Goal: Information Seeking & Learning: Learn about a topic

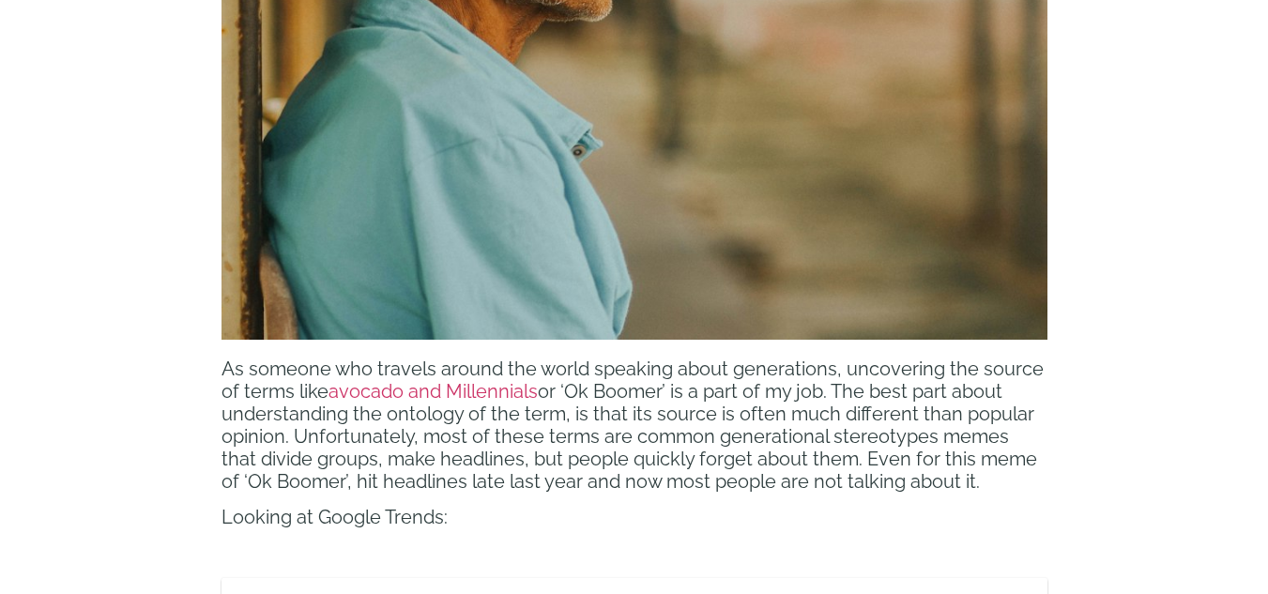
scroll to position [1269, 0]
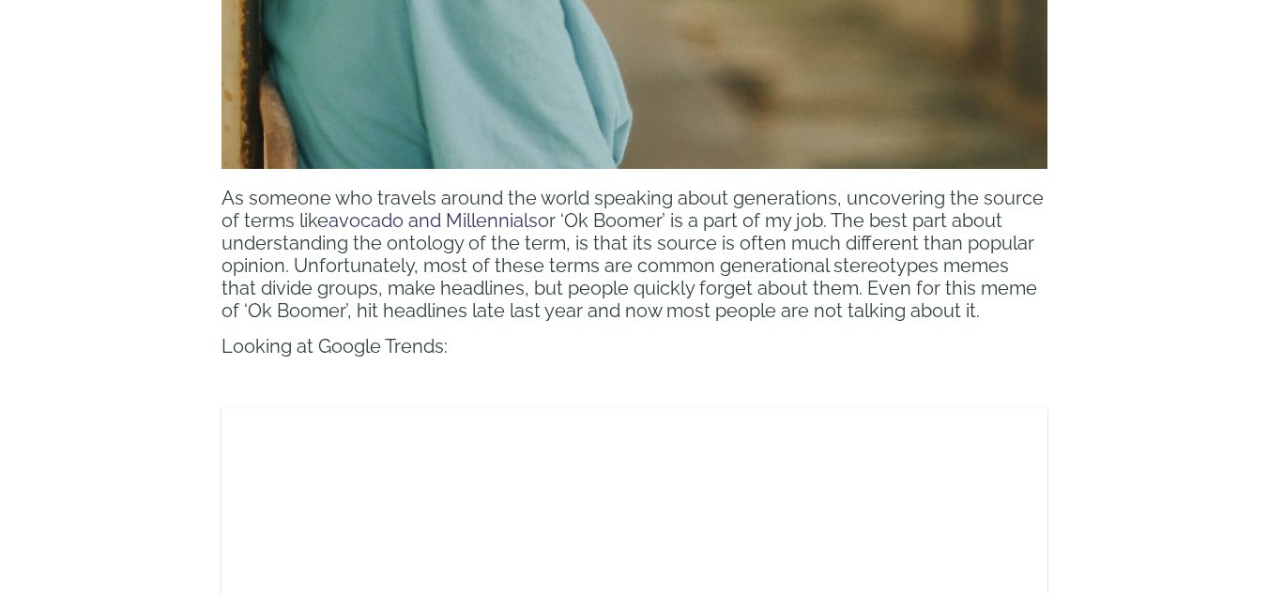
drag, startPoint x: 476, startPoint y: 11, endPoint x: 518, endPoint y: 222, distance: 214.5
click at [518, 222] on span "avocado and Millennials" at bounding box center [433, 220] width 209 height 23
click at [463, 205] on span "As someone who travels around the world speaking about generations, uncovering …" at bounding box center [633, 209] width 822 height 45
click at [462, 210] on span "avocado and Millennials" at bounding box center [433, 220] width 209 height 23
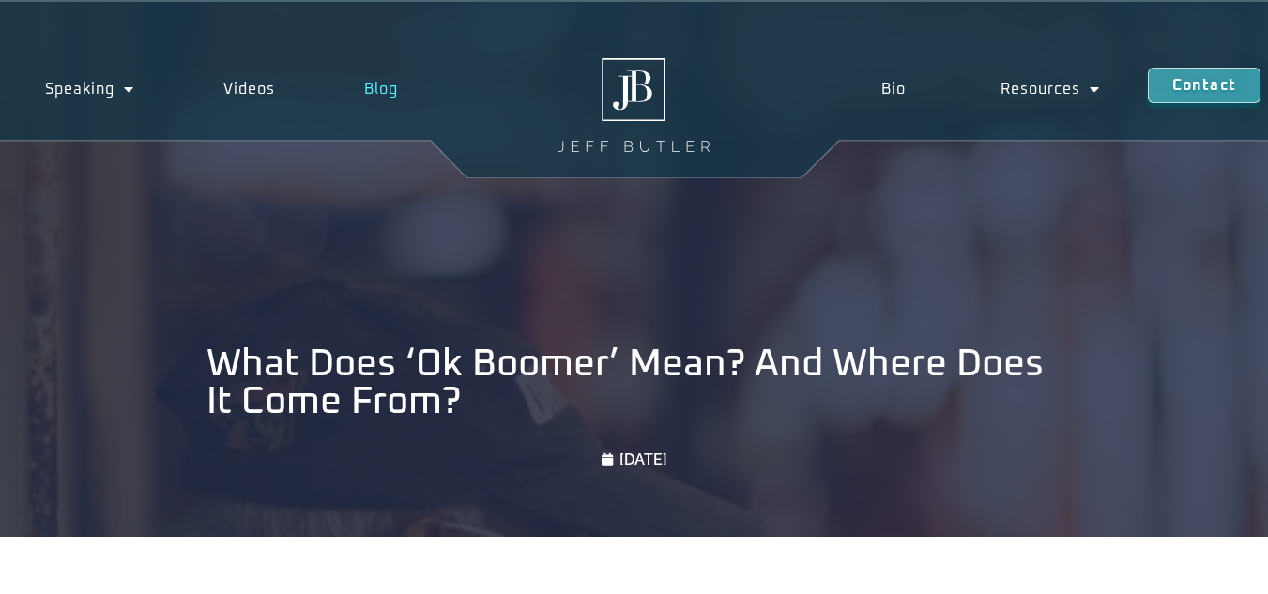
click at [381, 88] on link "Blog" at bounding box center [381, 89] width 123 height 43
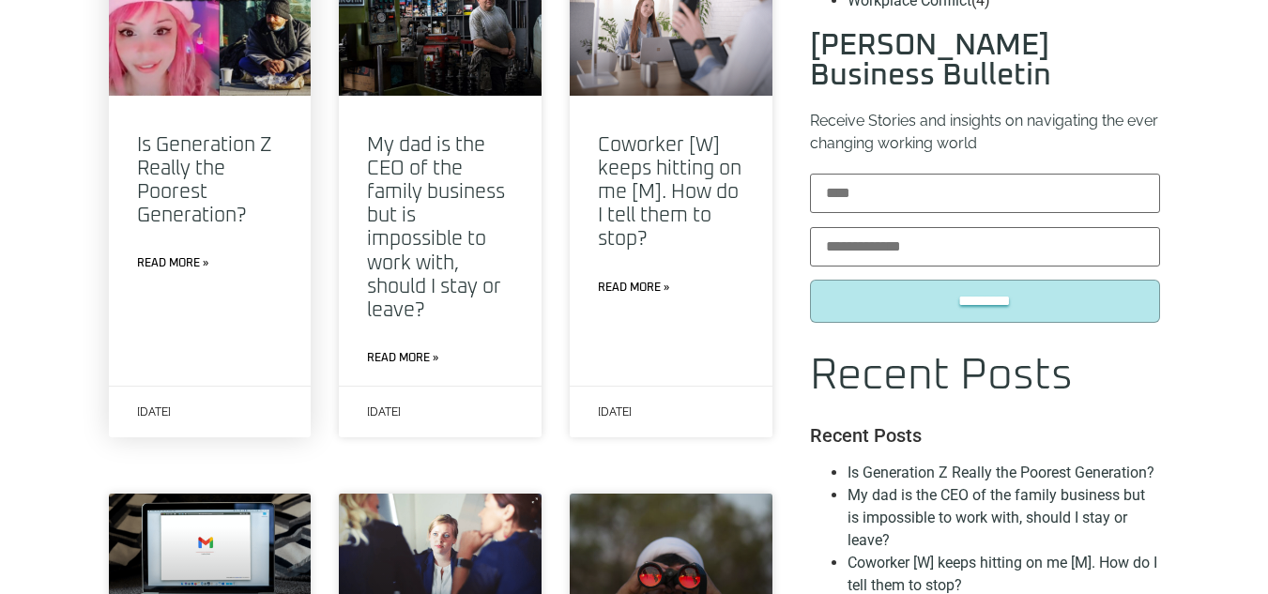
scroll to position [851, 0]
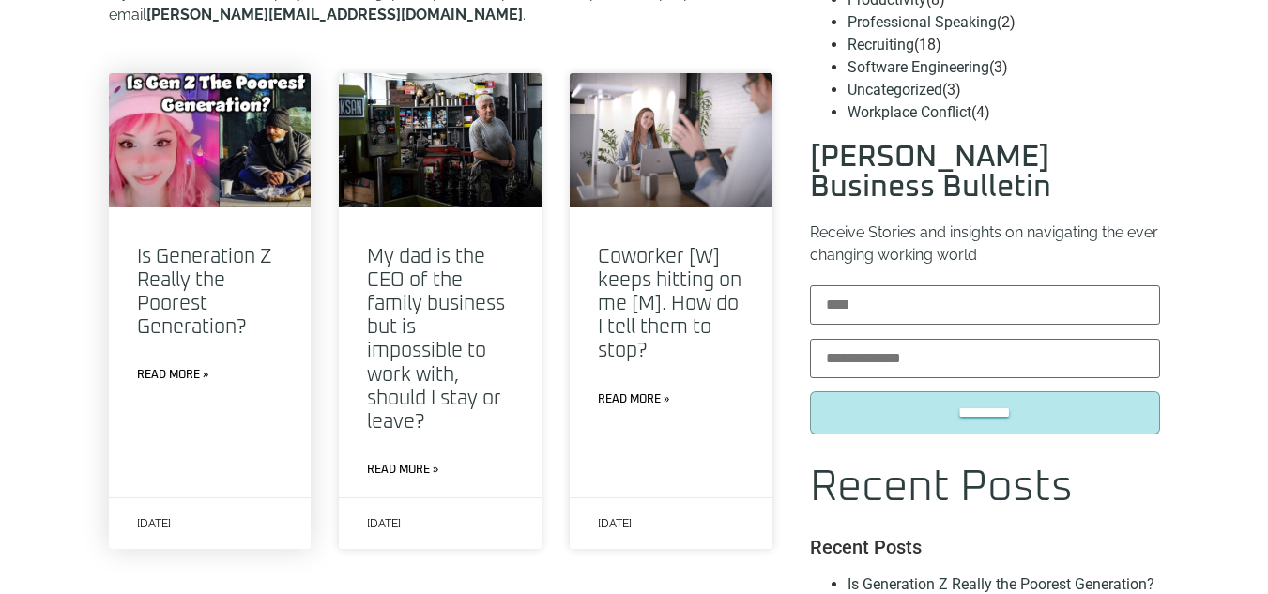
click at [234, 138] on link at bounding box center [210, 140] width 203 height 134
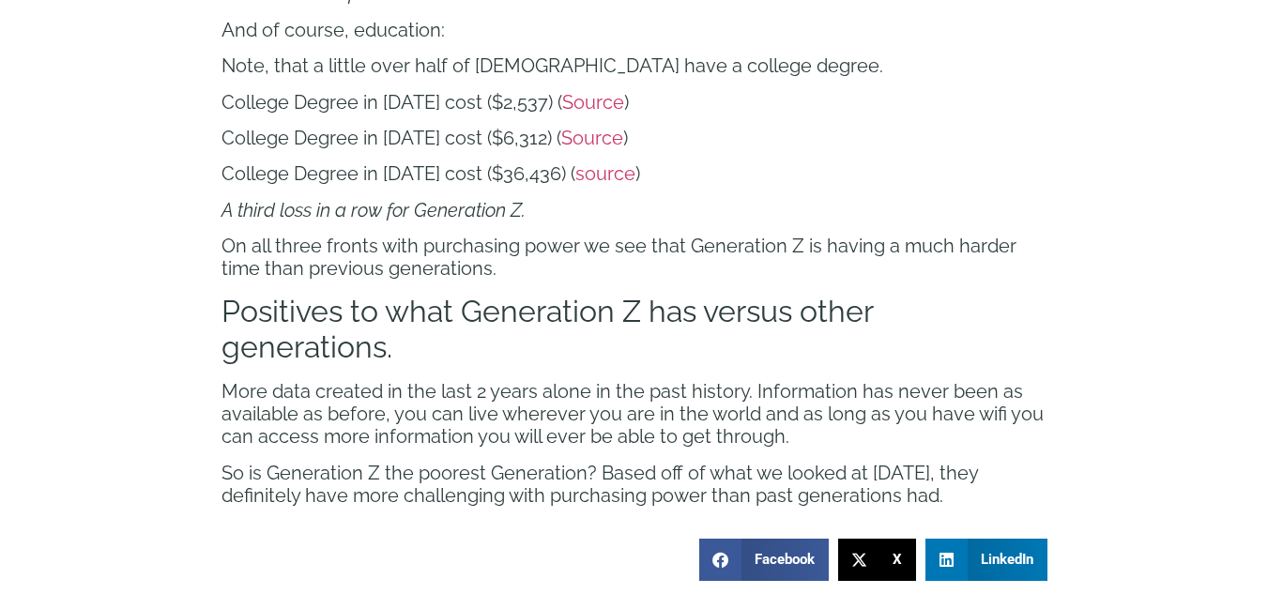
scroll to position [3234, 0]
